Goal: Navigation & Orientation: Find specific page/section

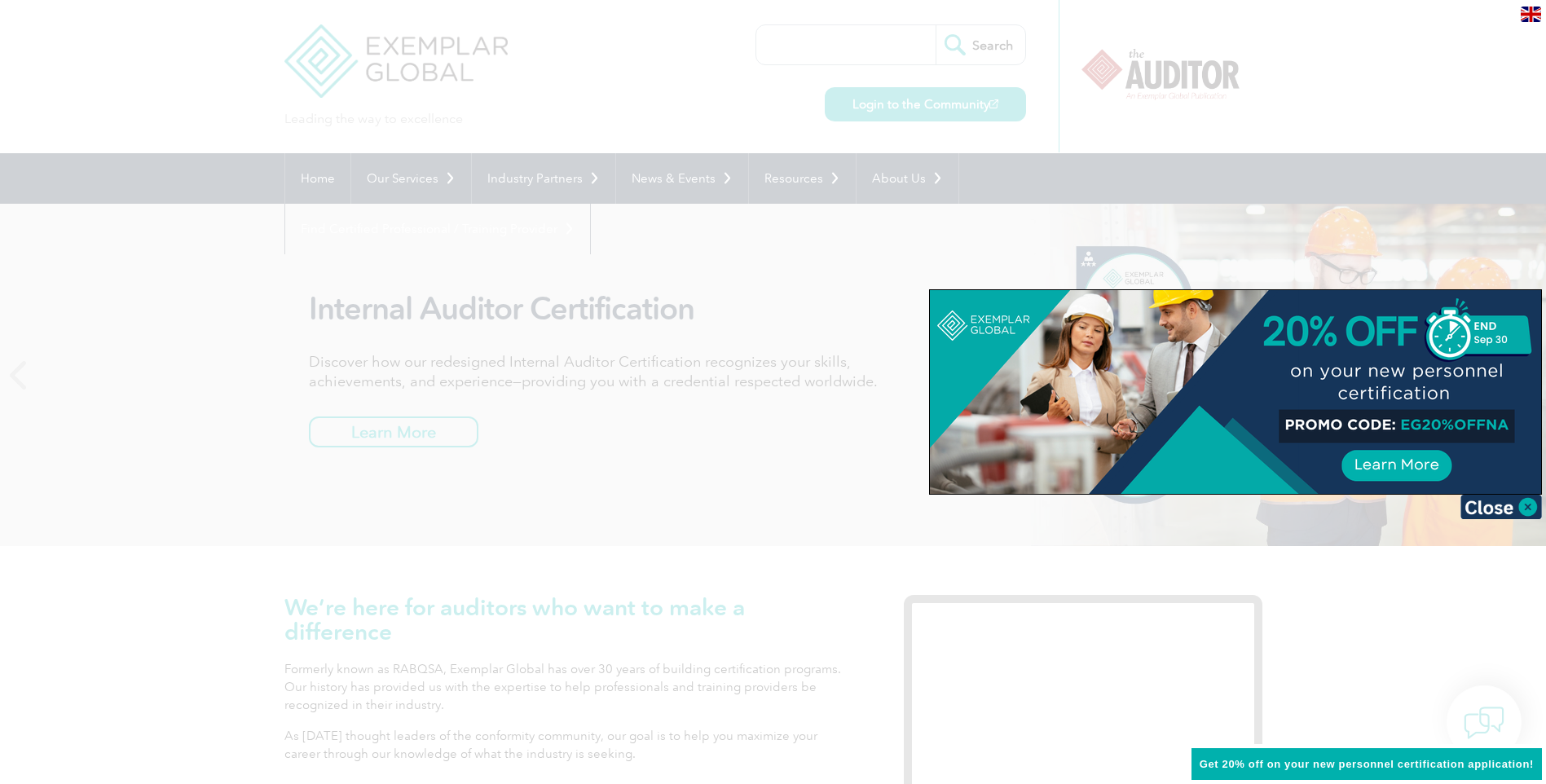
click at [645, 357] on div at bounding box center [773, 392] width 1546 height 784
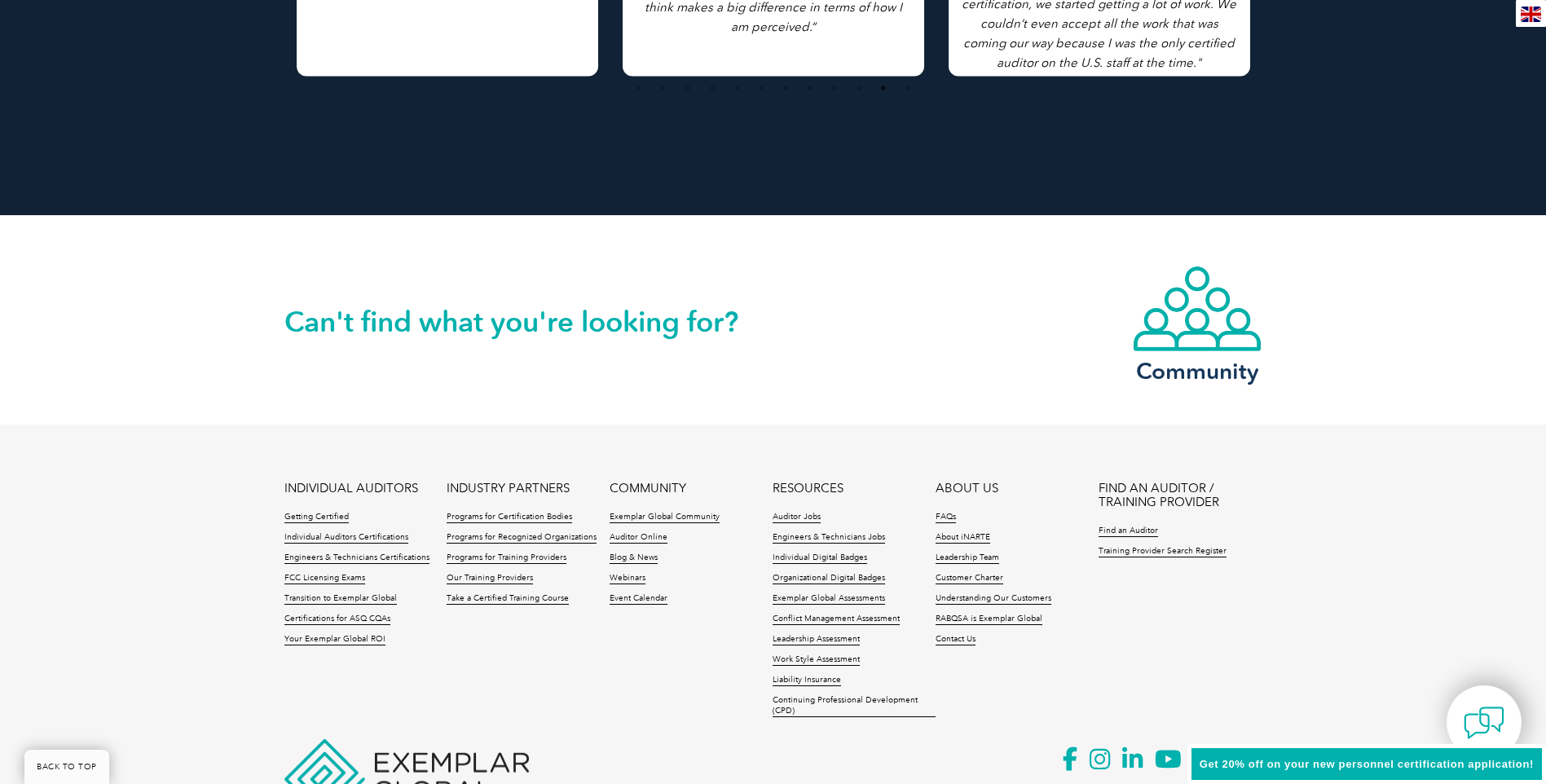
scroll to position [3680, 0]
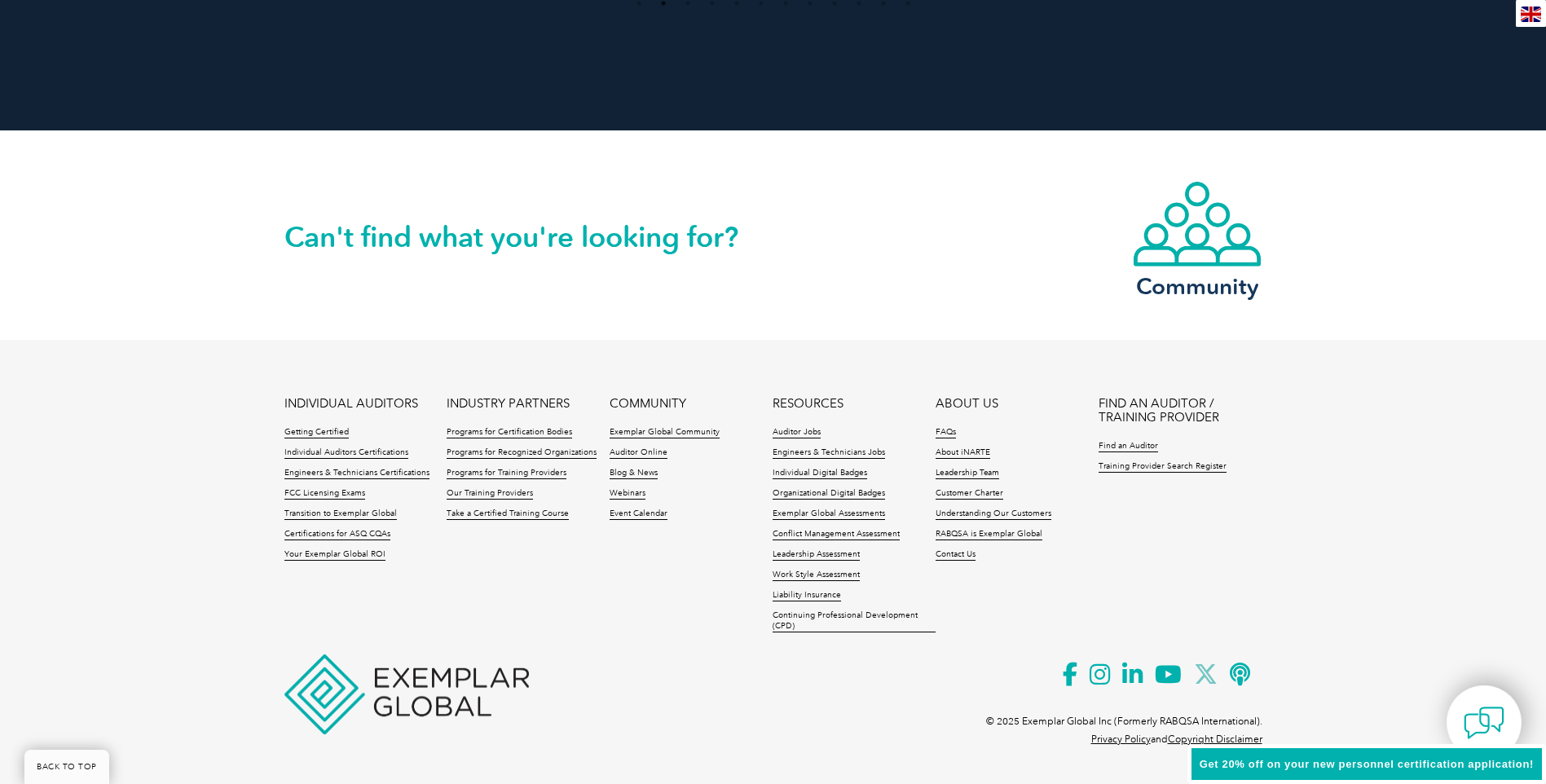
click at [1203, 675] on icon at bounding box center [1211, 674] width 36 height 40
click at [1068, 675] on icon at bounding box center [1076, 674] width 26 height 40
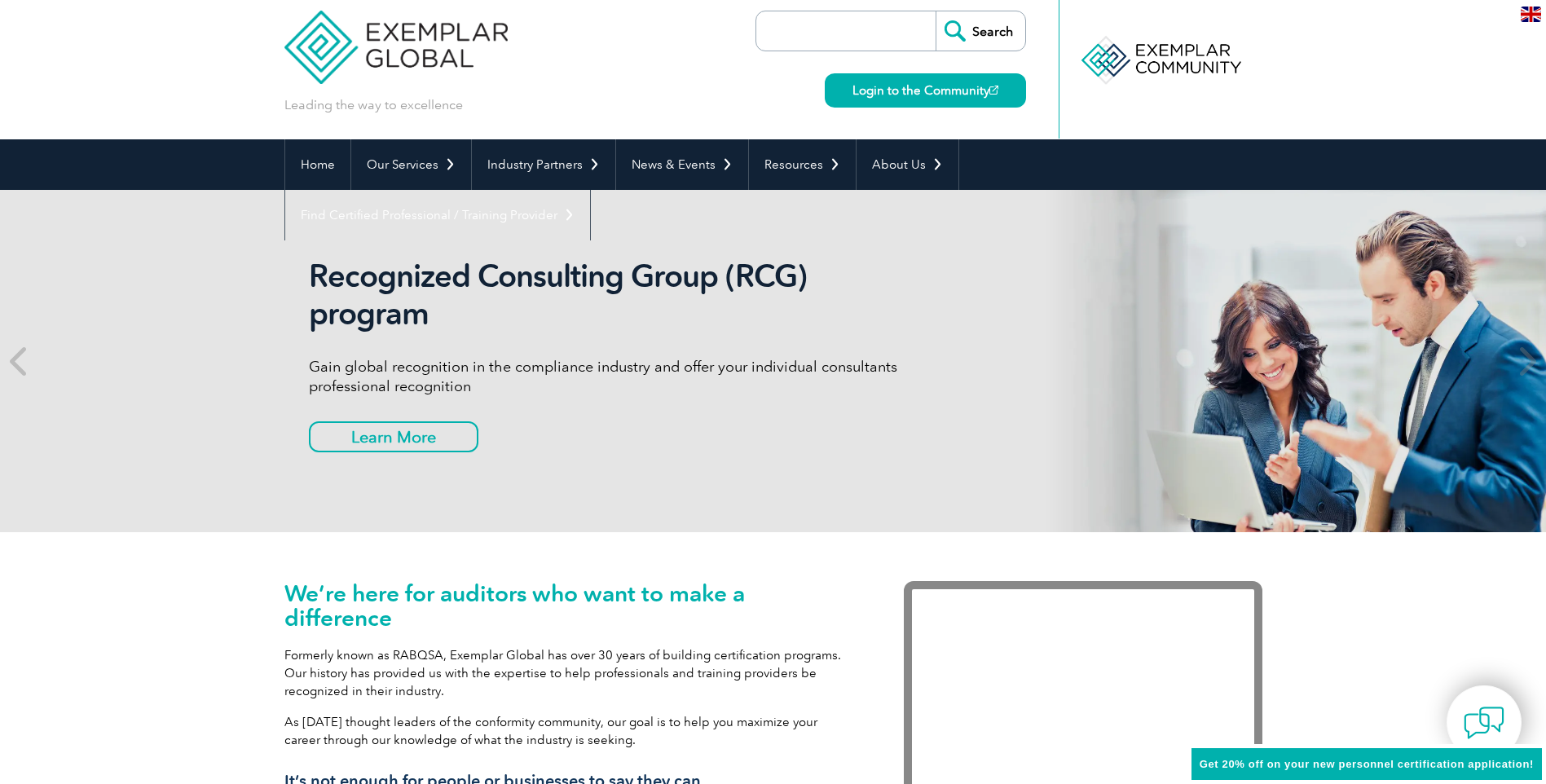
scroll to position [0, 0]
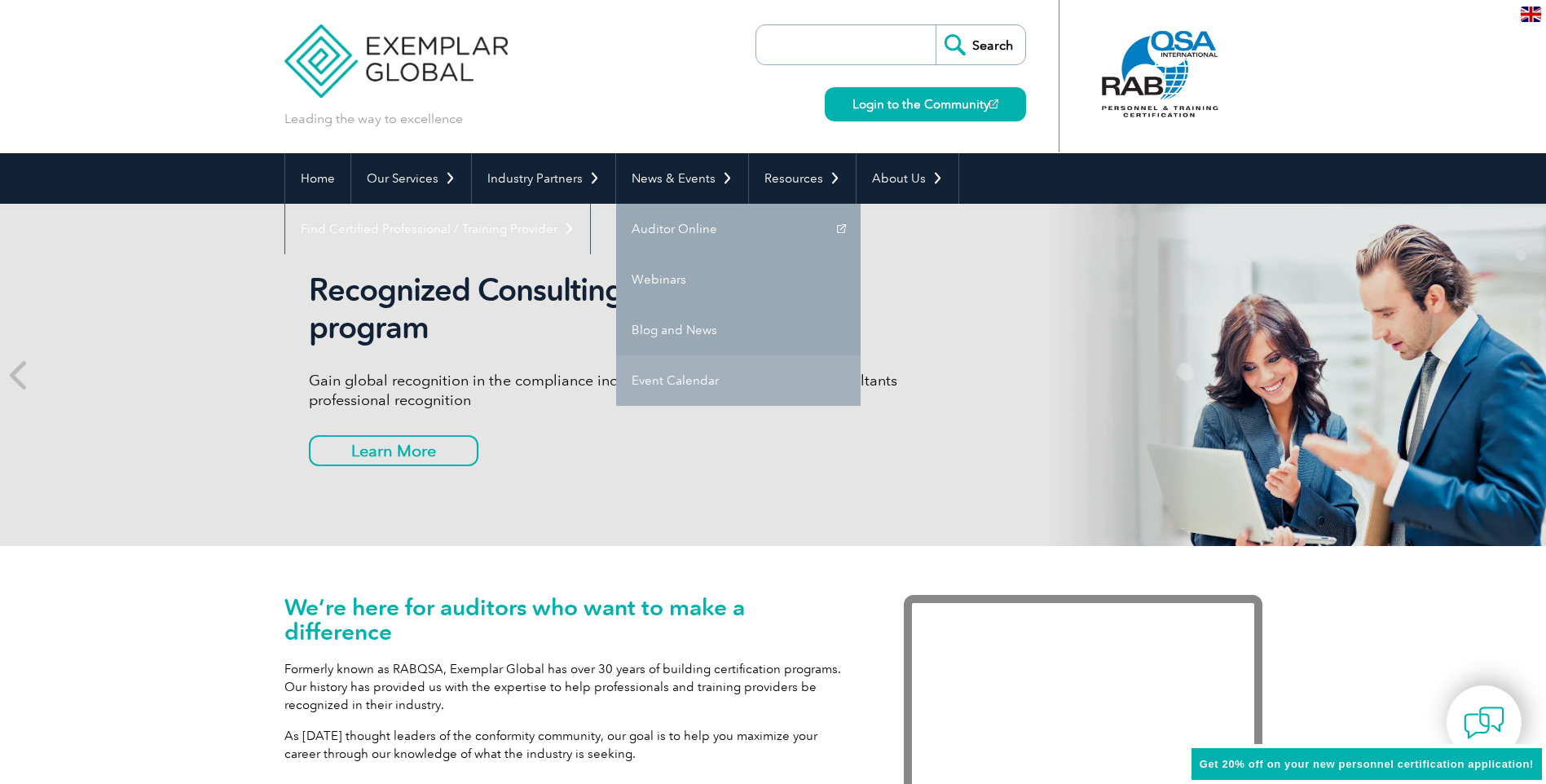
click at [651, 378] on link "Event Calendar" at bounding box center [738, 380] width 244 height 51
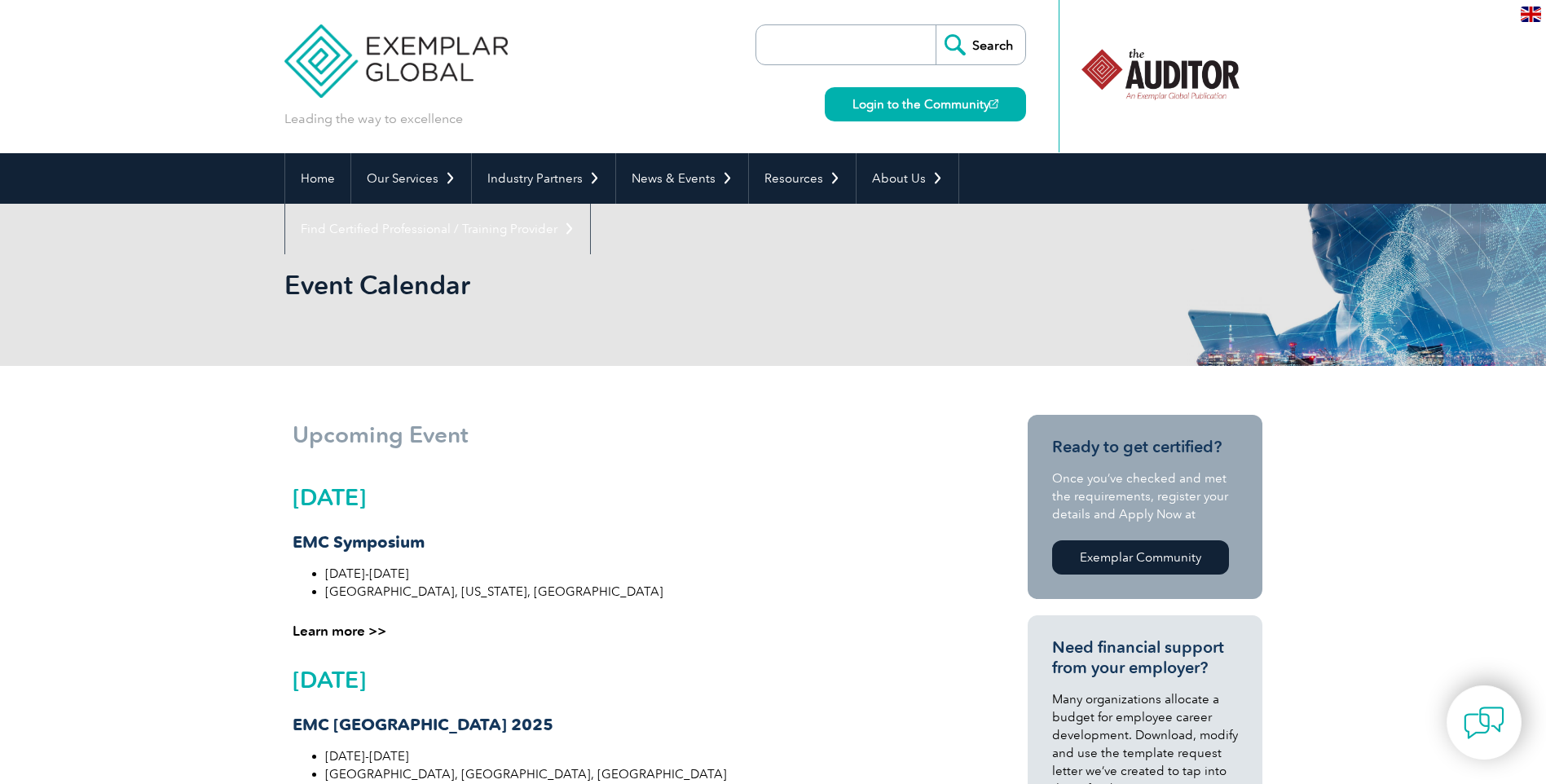
click at [1536, 16] on img at bounding box center [1530, 14] width 21 height 16
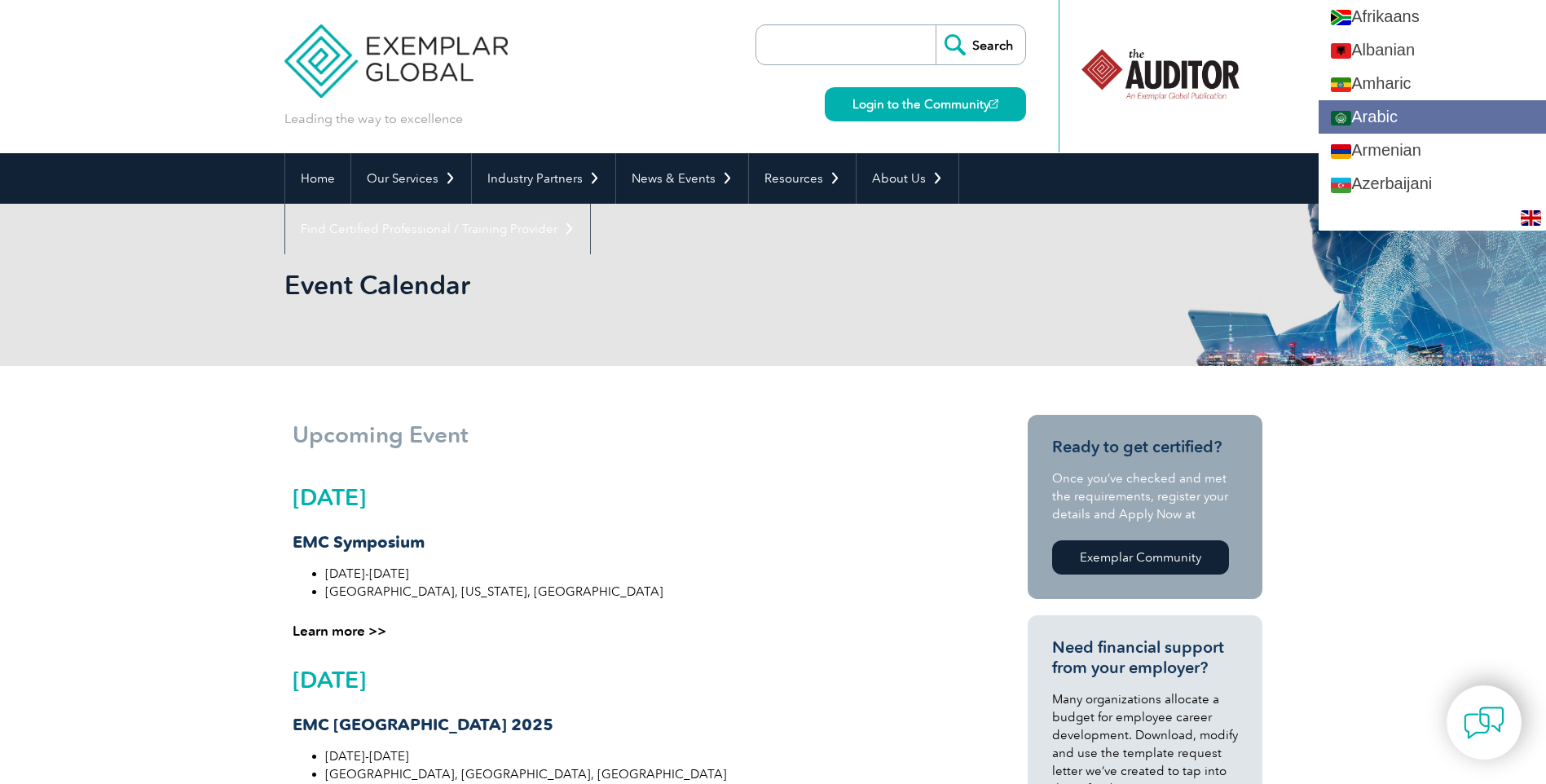
click at [1404, 118] on link "Arabic" at bounding box center [1432, 117] width 228 height 33
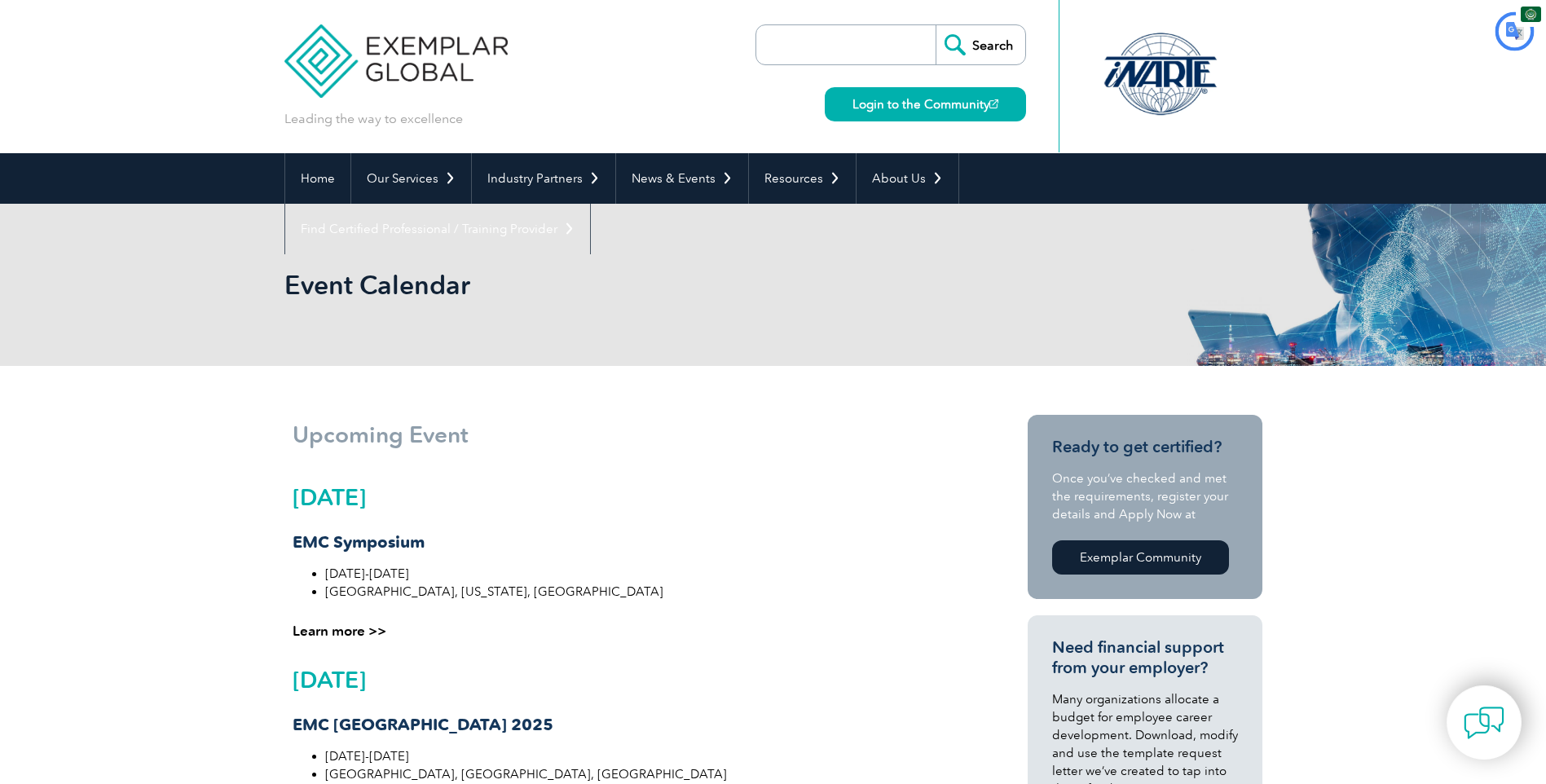
type input "يبحث"
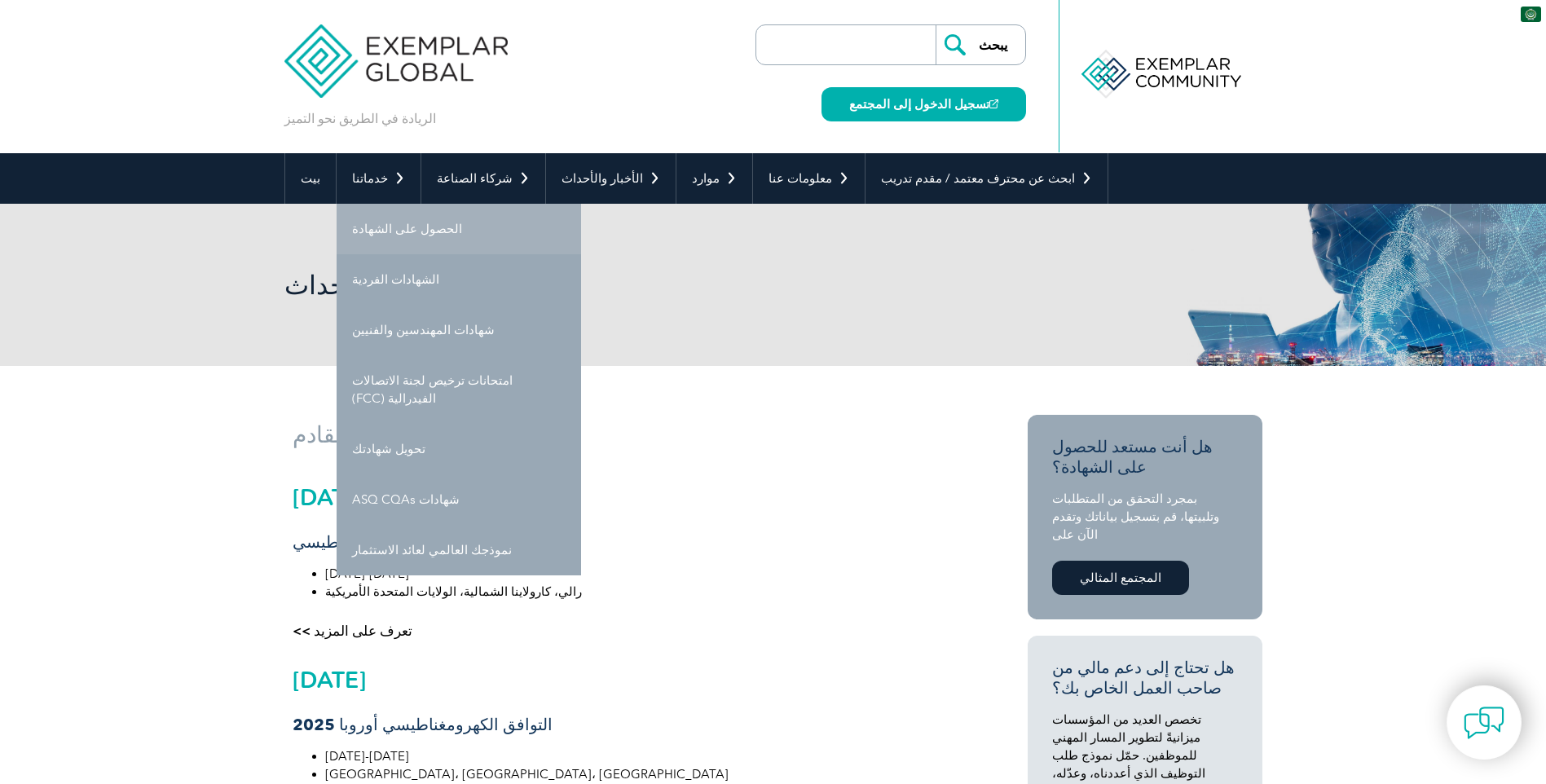
click at [382, 228] on font "الحصول على الشهادة" at bounding box center [407, 229] width 110 height 15
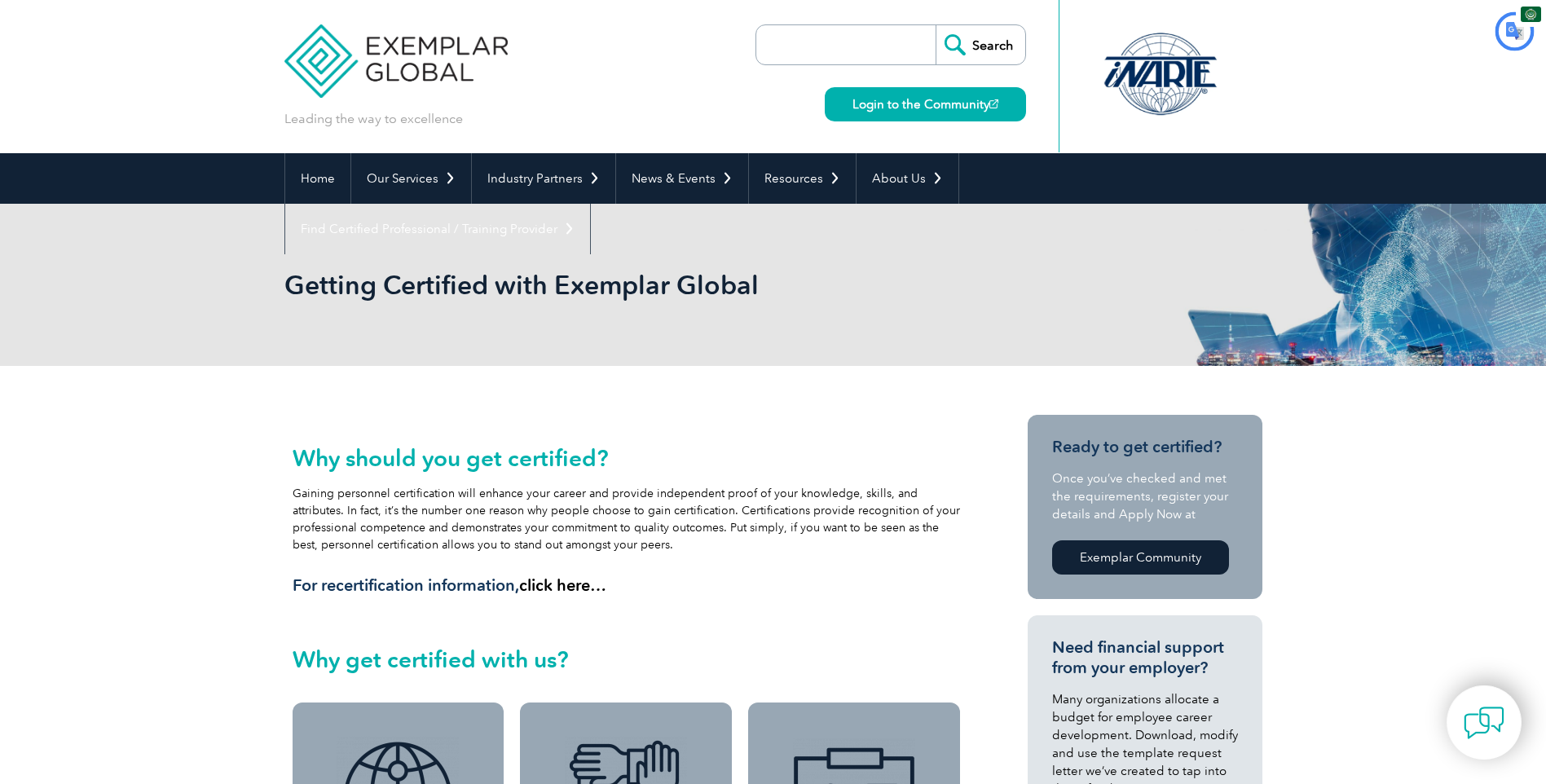
type input "يبحث"
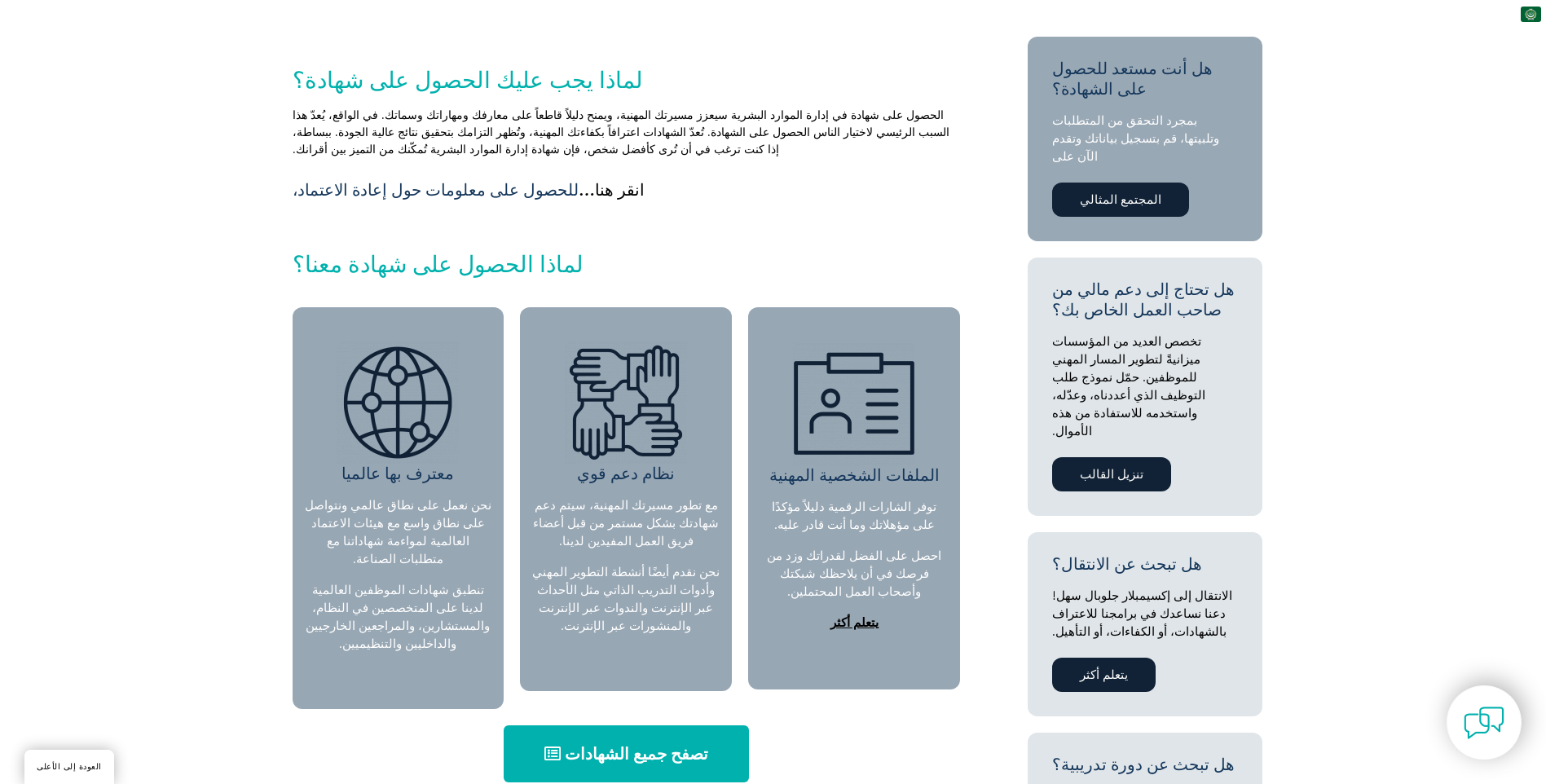
scroll to position [570, 0]
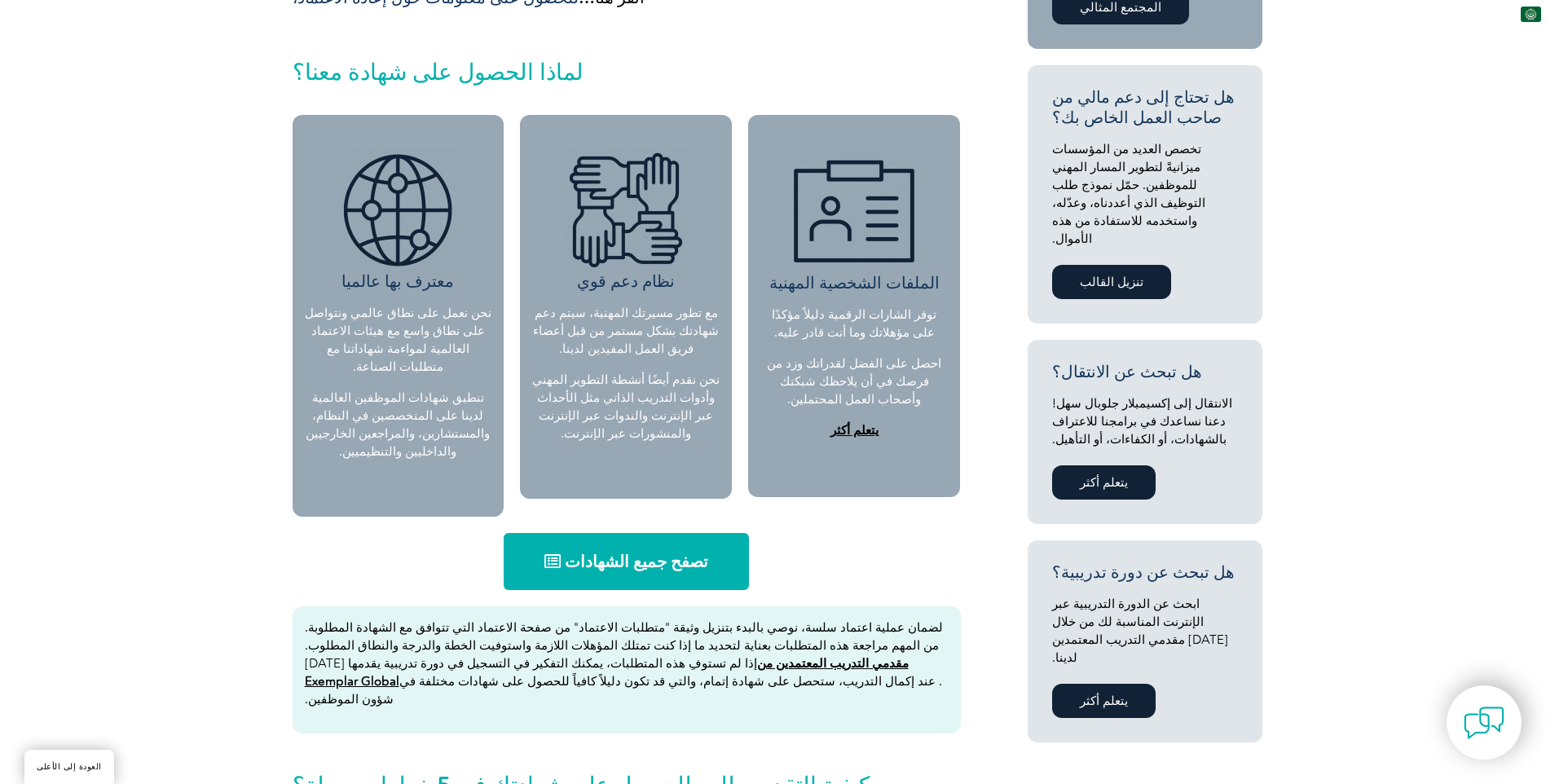
click at [629, 551] on font "تصفح جميع الشهادات" at bounding box center [636, 561] width 143 height 20
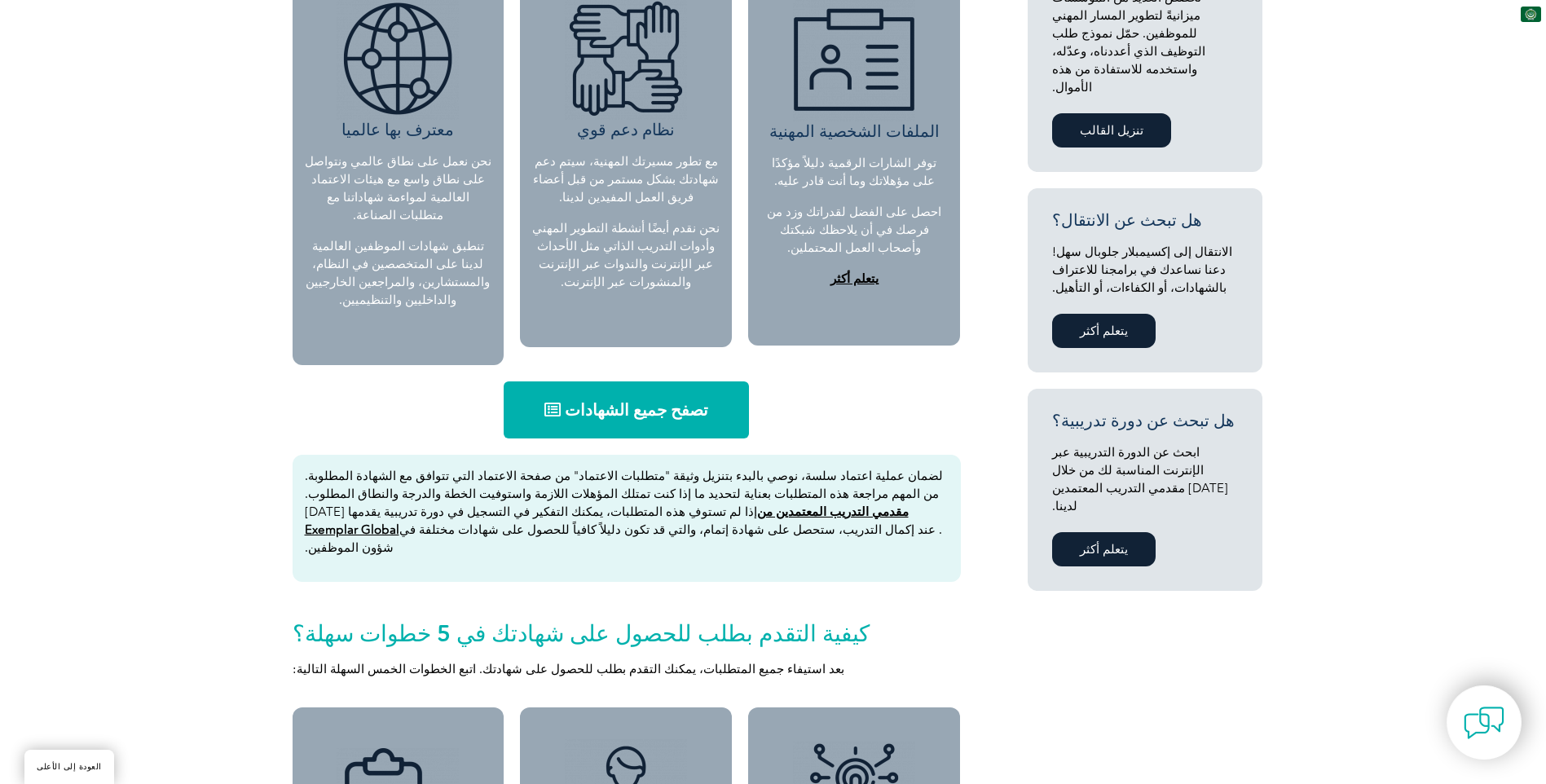
scroll to position [1059, 0]
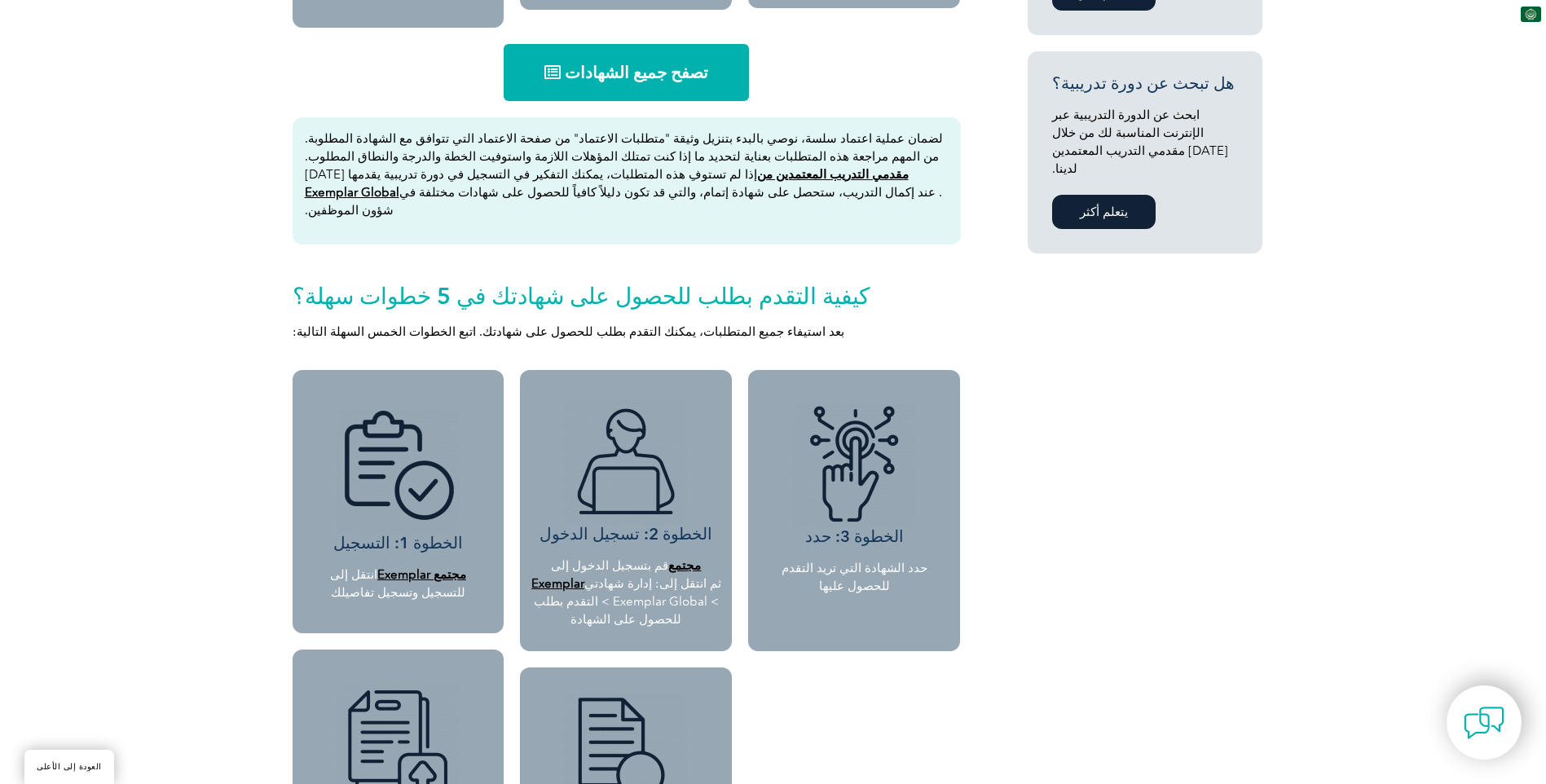
click at [403, 567] on font "مجتمع Exemplar" at bounding box center [421, 575] width 89 height 15
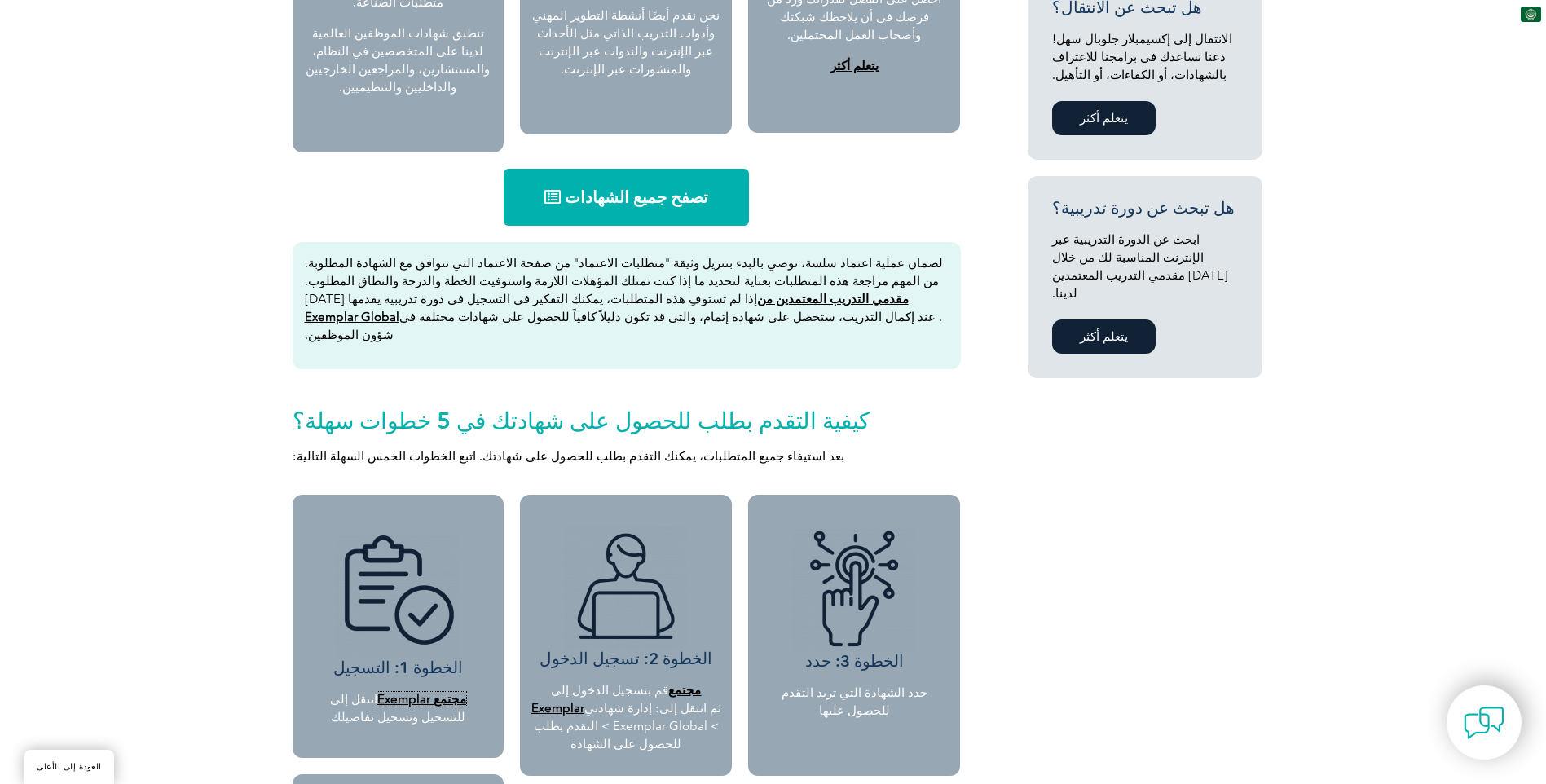
scroll to position [527, 0]
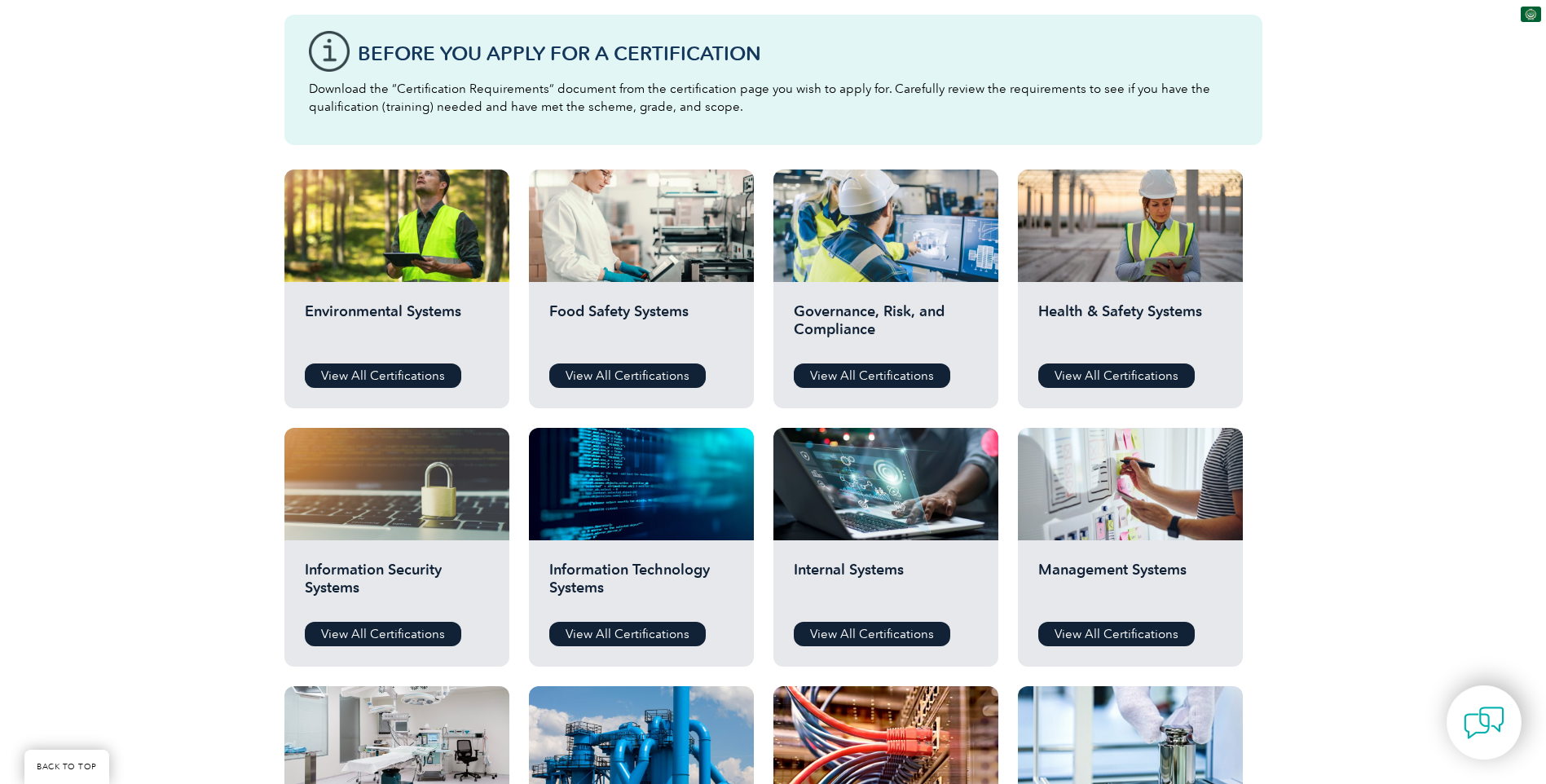
scroll to position [407, 0]
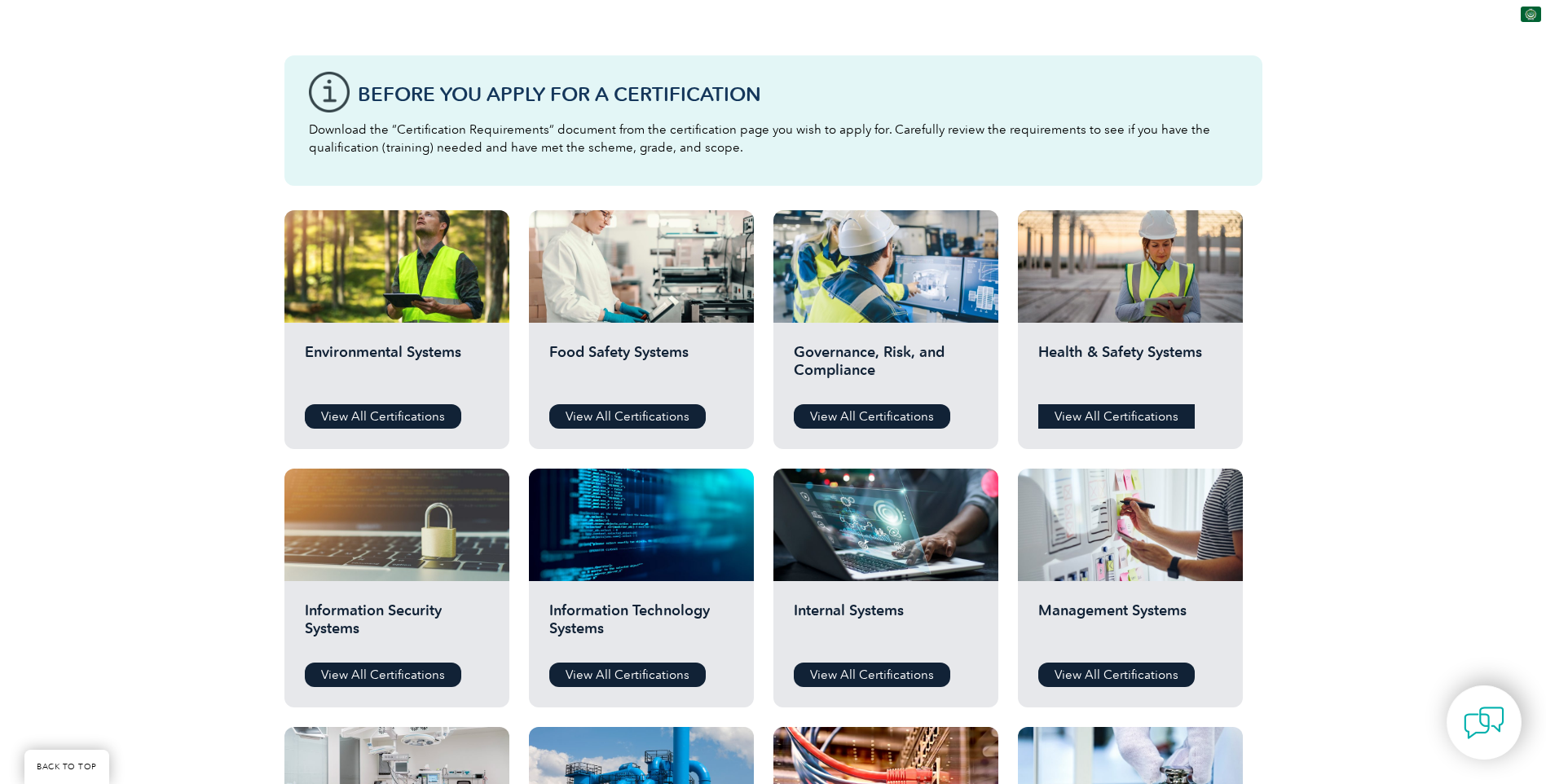
click at [1084, 412] on link "View All Certifications" at bounding box center [1116, 416] width 157 height 25
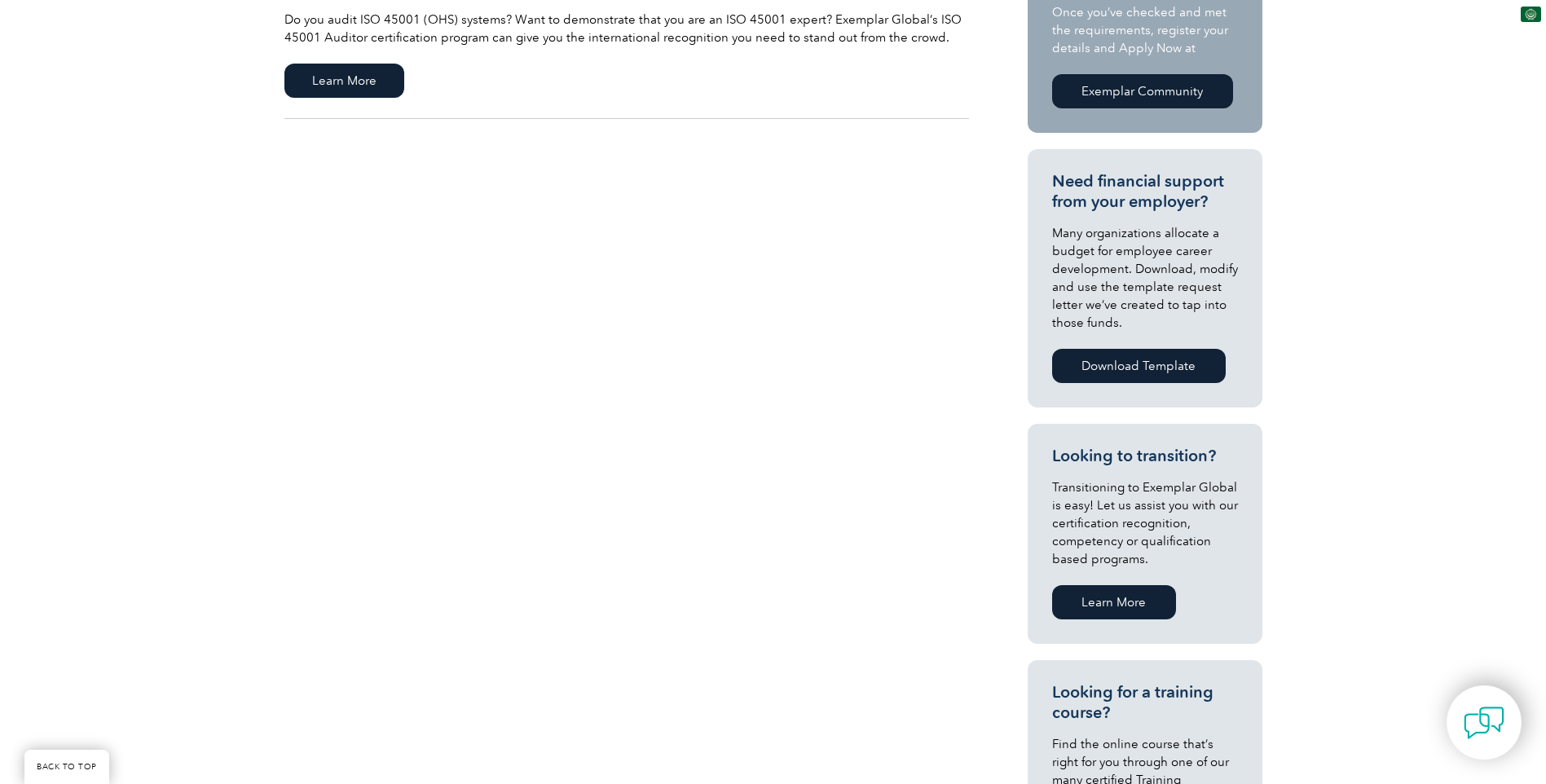
scroll to position [488, 0]
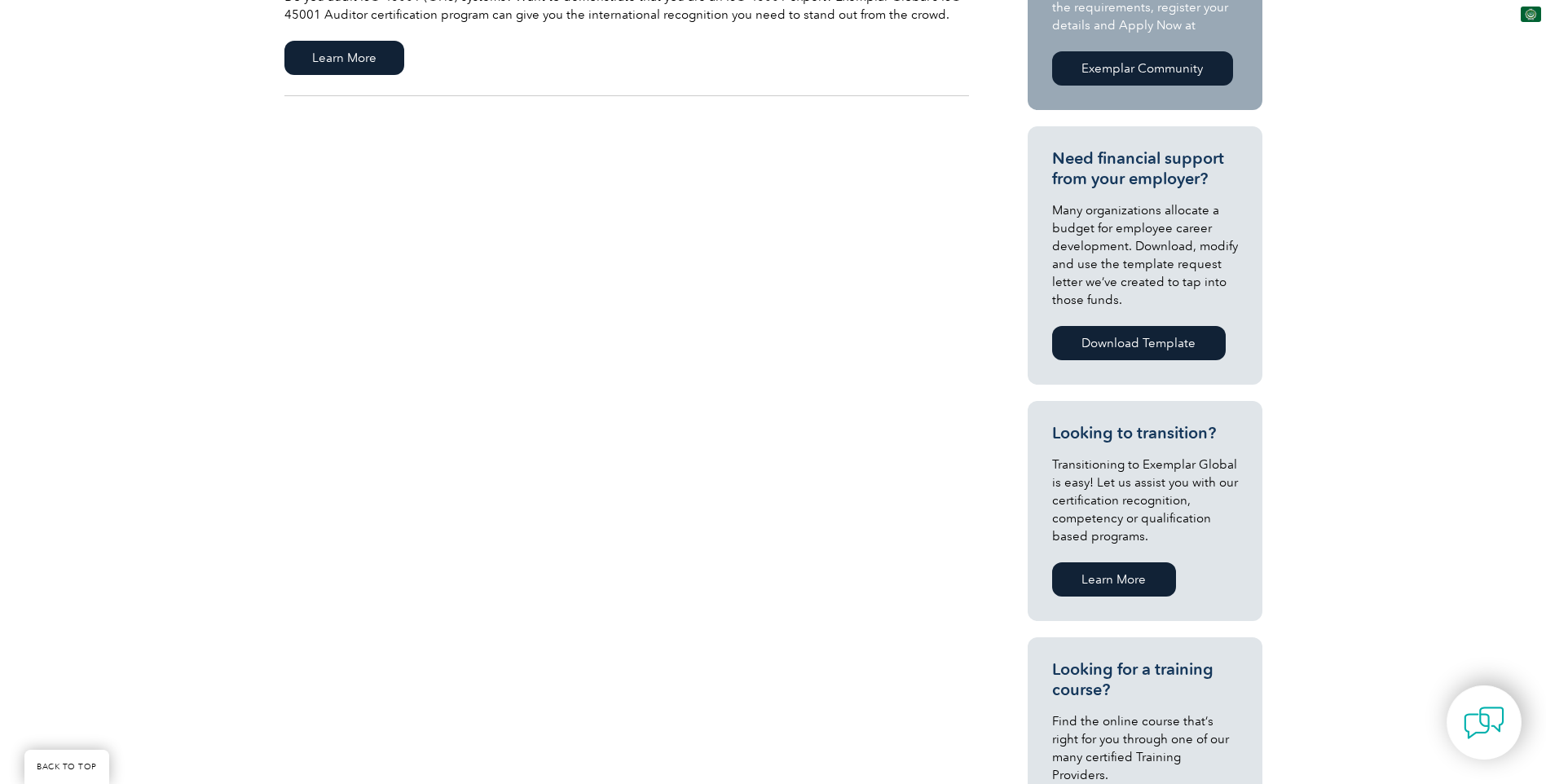
click at [1168, 344] on link "Download Template" at bounding box center [1139, 343] width 174 height 34
type input "يبحث"
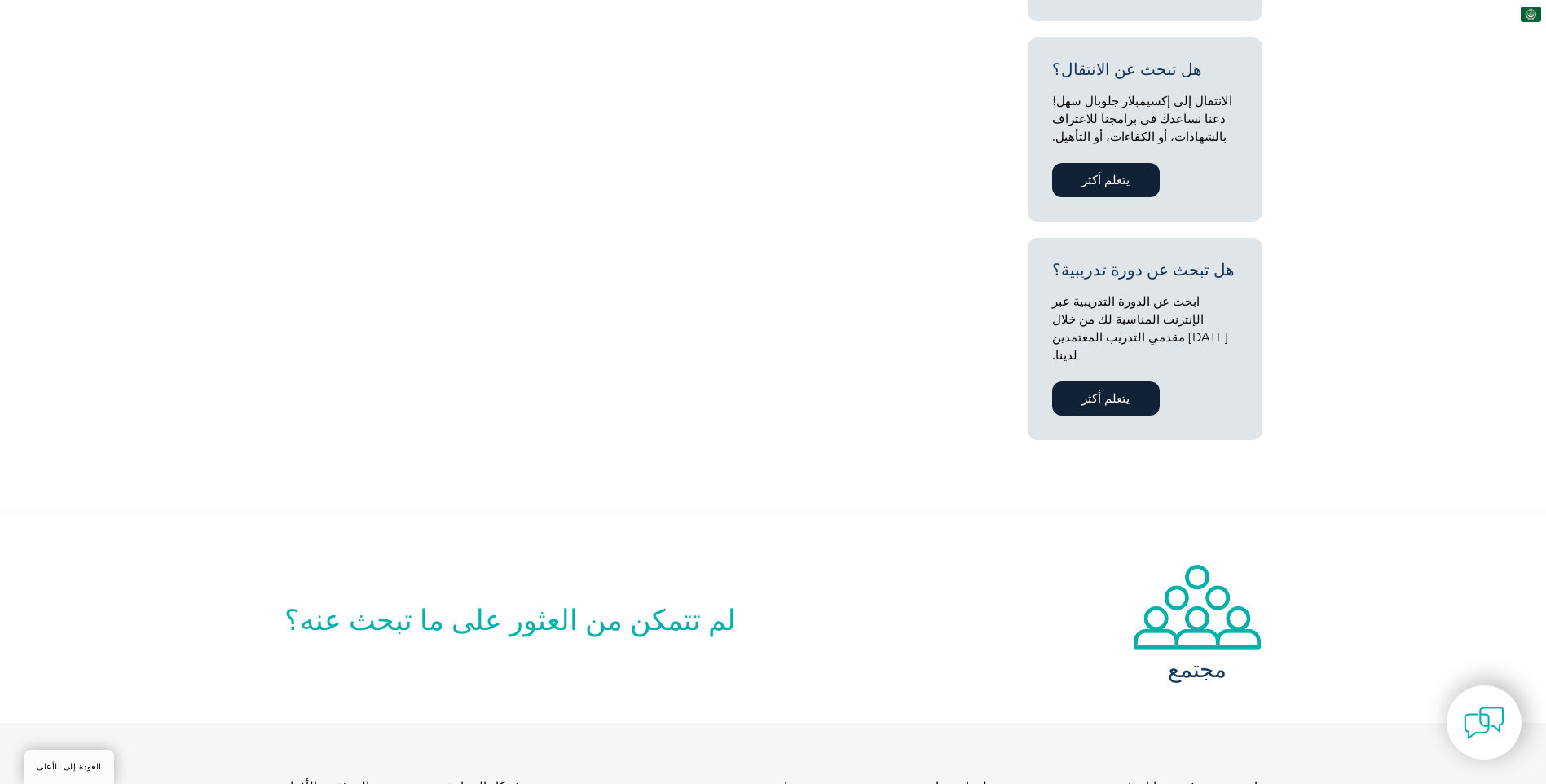
scroll to position [896, 0]
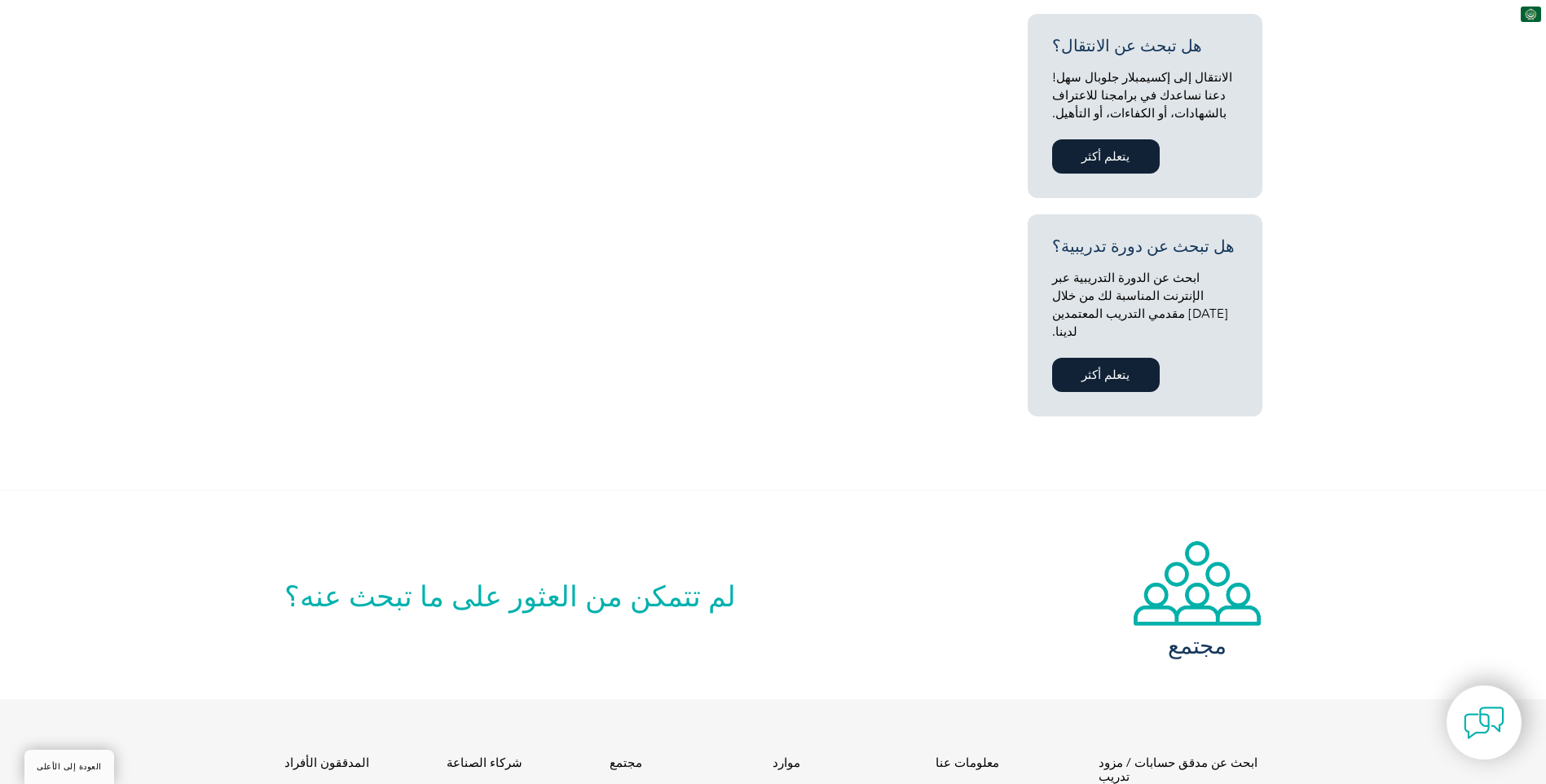
click at [1101, 368] on font "يتعلم أكثر" at bounding box center [1105, 375] width 48 height 15
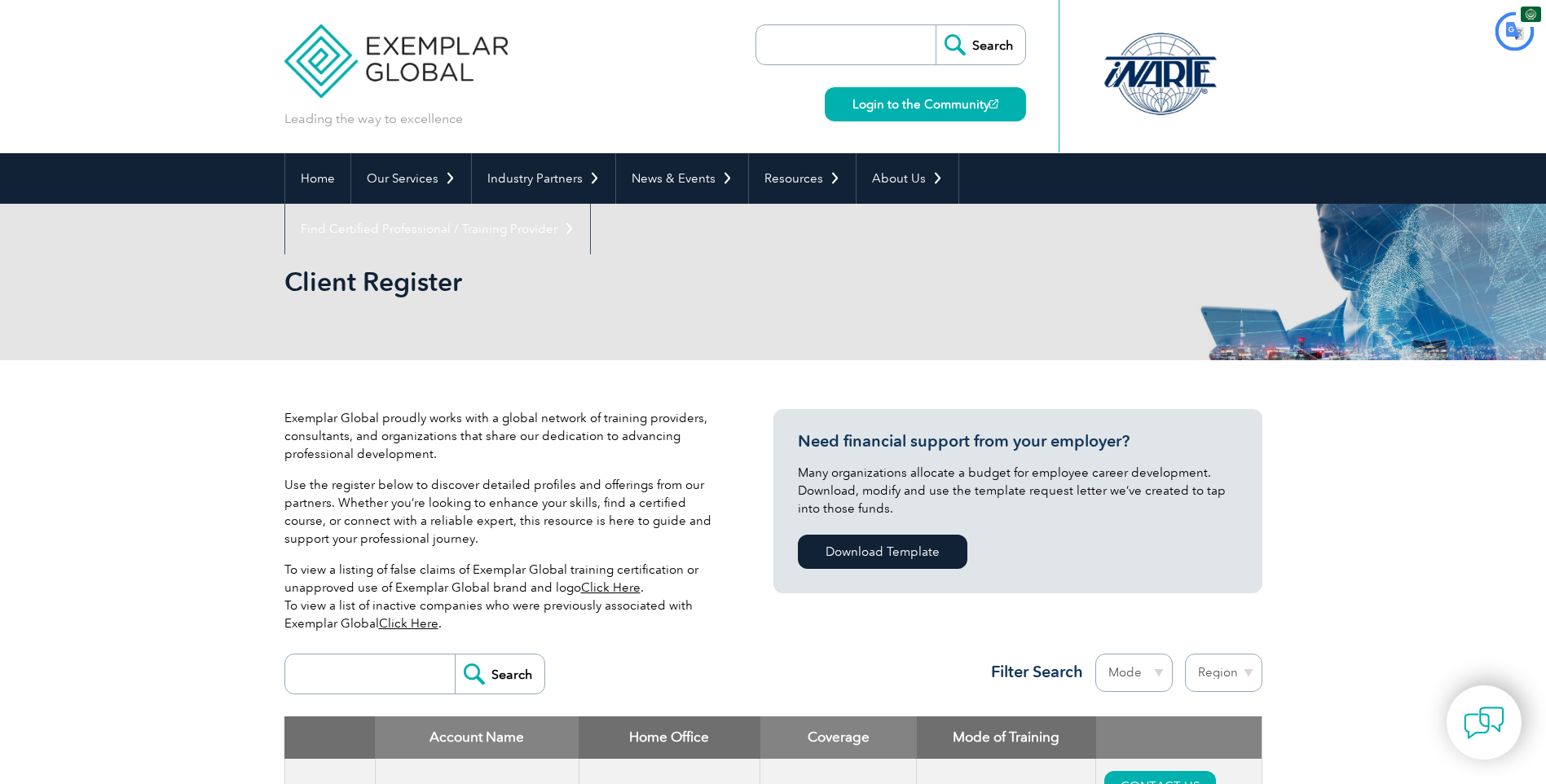
type input "يبحث"
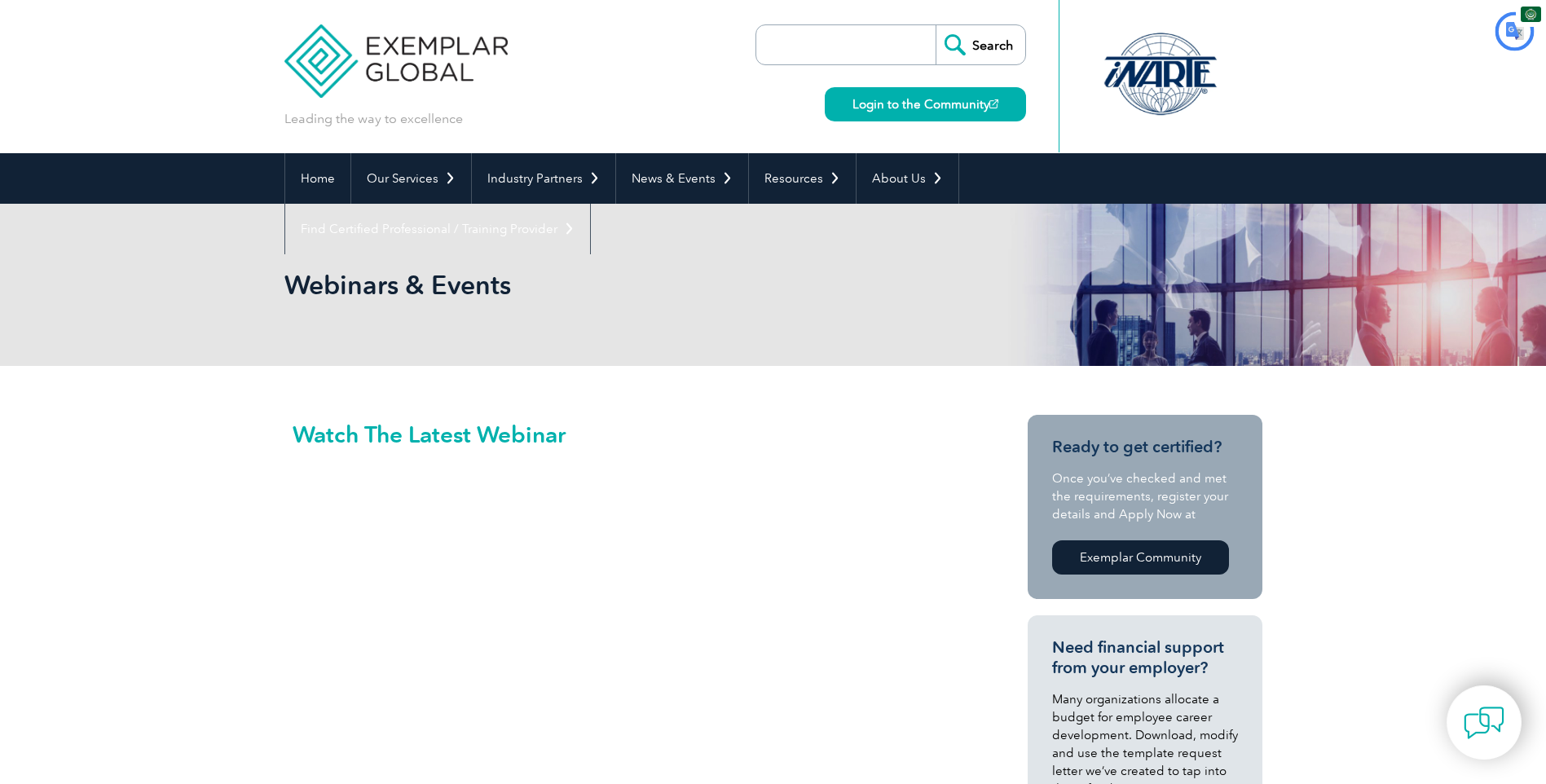
type input "يبحث"
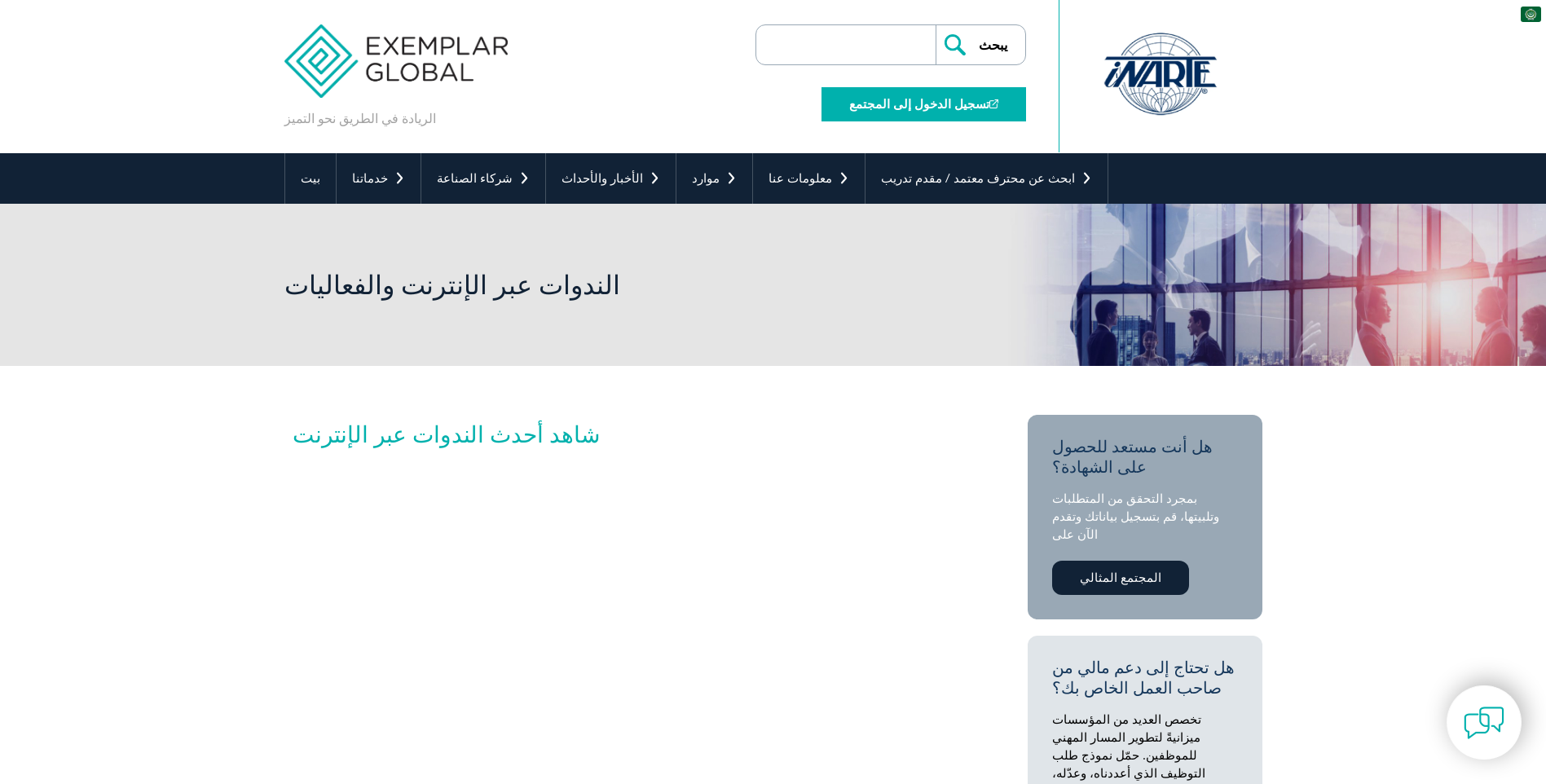
click at [908, 98] on font "تسجيل الدخول إلى المجتمع" at bounding box center [918, 104] width 140 height 15
